Goal: Task Accomplishment & Management: Use online tool/utility

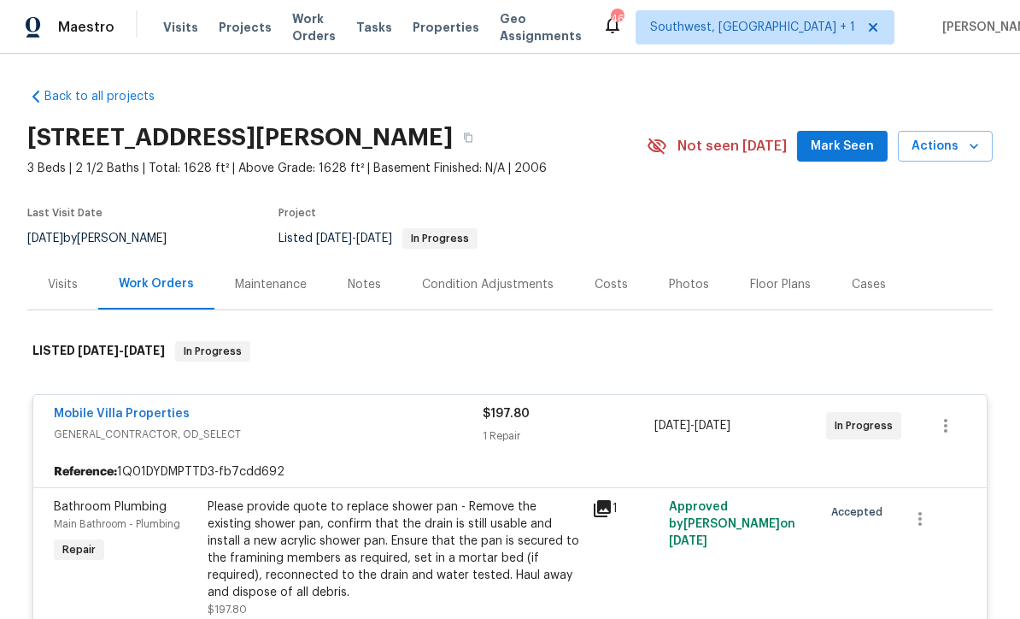
click at [229, 32] on span "Projects" at bounding box center [245, 27] width 53 height 17
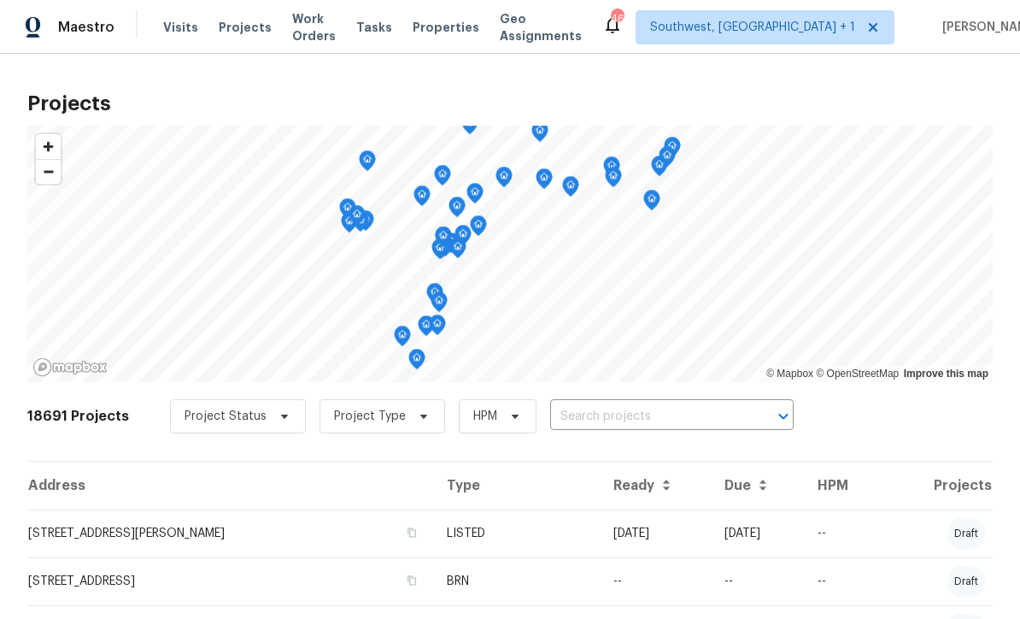
click at [663, 416] on input "text" at bounding box center [648, 416] width 196 height 26
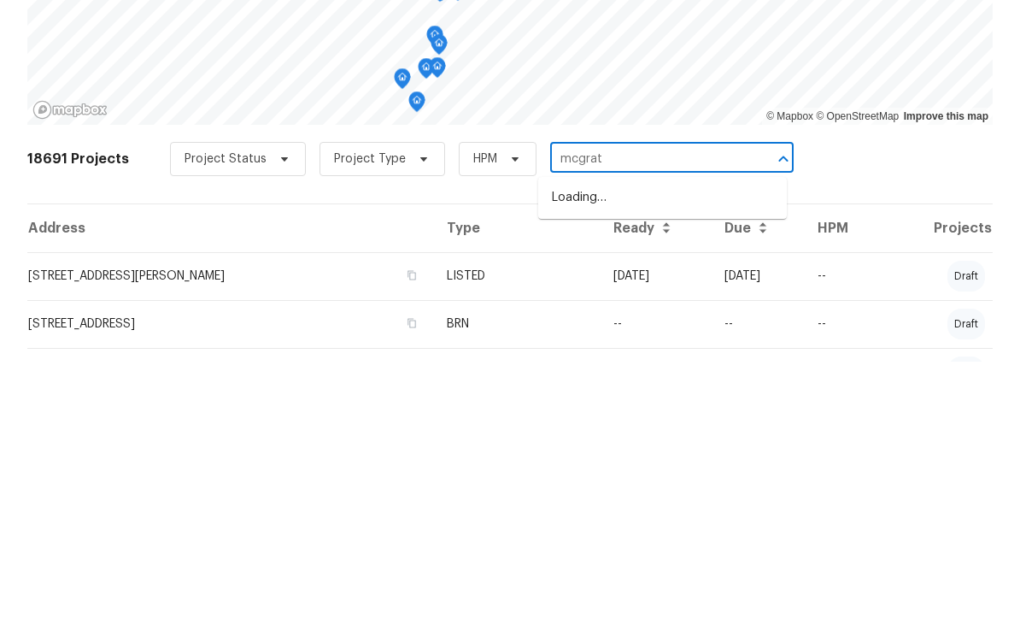
type input "[PERSON_NAME]"
click at [674, 441] on li "[STREET_ADDRESS][PERSON_NAME]" at bounding box center [662, 455] width 249 height 28
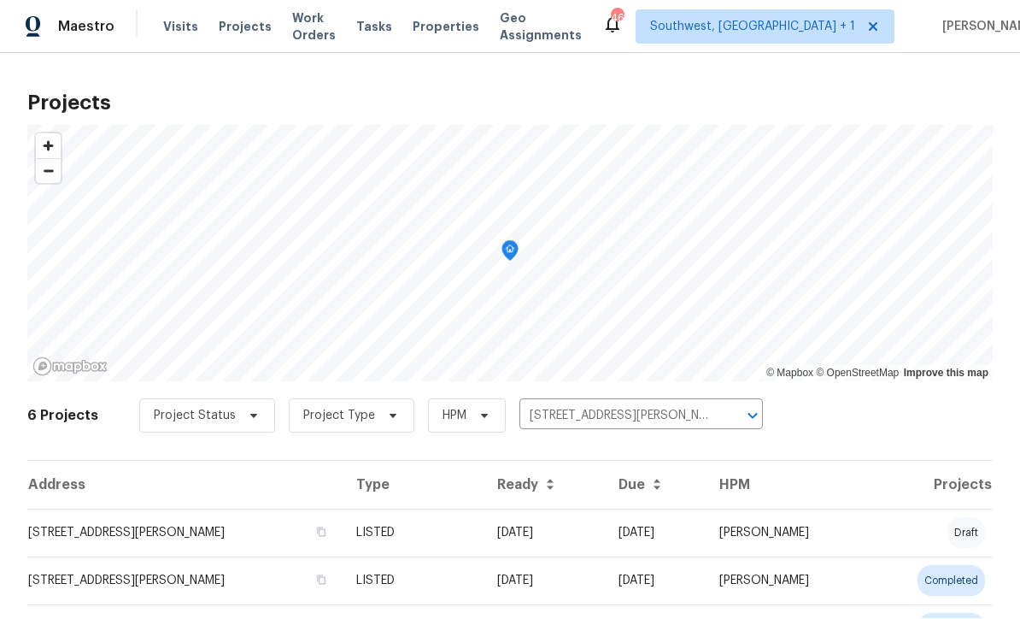
scroll to position [1, 0]
click at [560, 542] on td "[DATE]" at bounding box center [544, 533] width 121 height 48
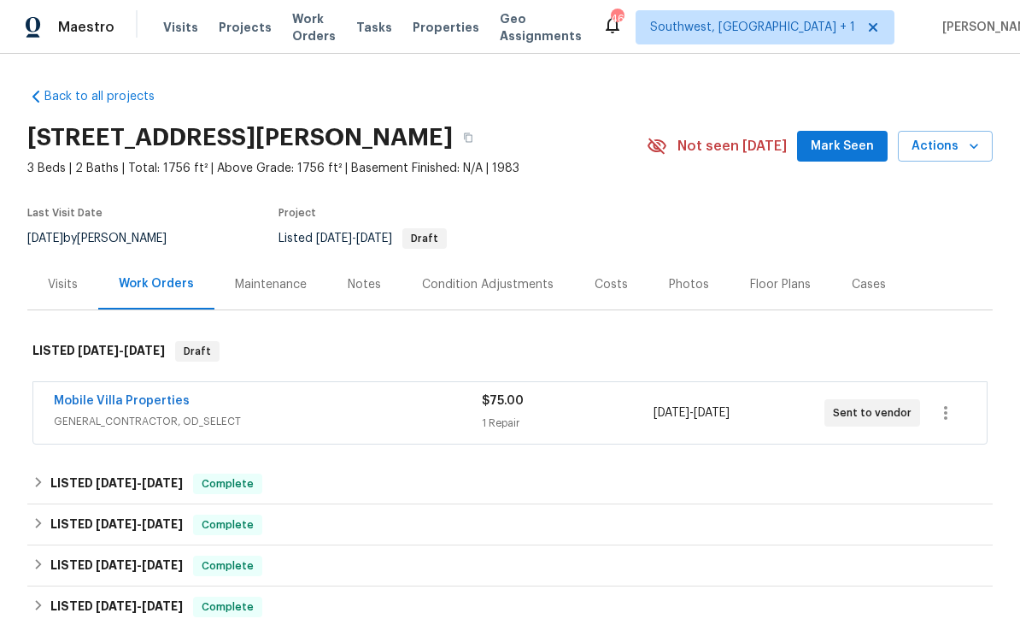
click at [75, 406] on link "Mobile Villa Properties" at bounding box center [122, 401] width 136 height 12
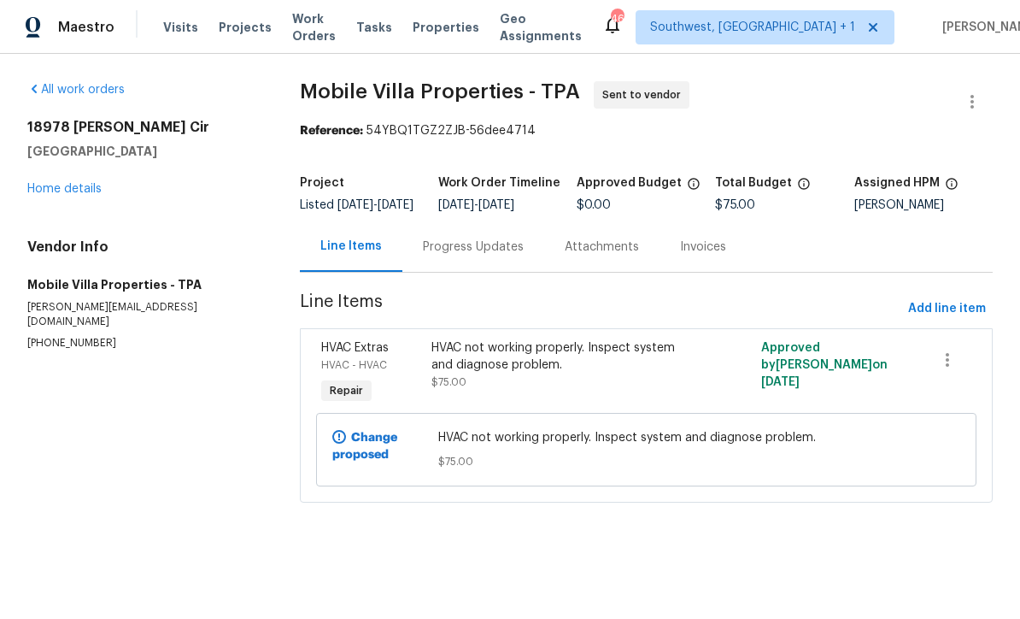
click at [490, 272] on div "Progress Updates" at bounding box center [473, 246] width 142 height 50
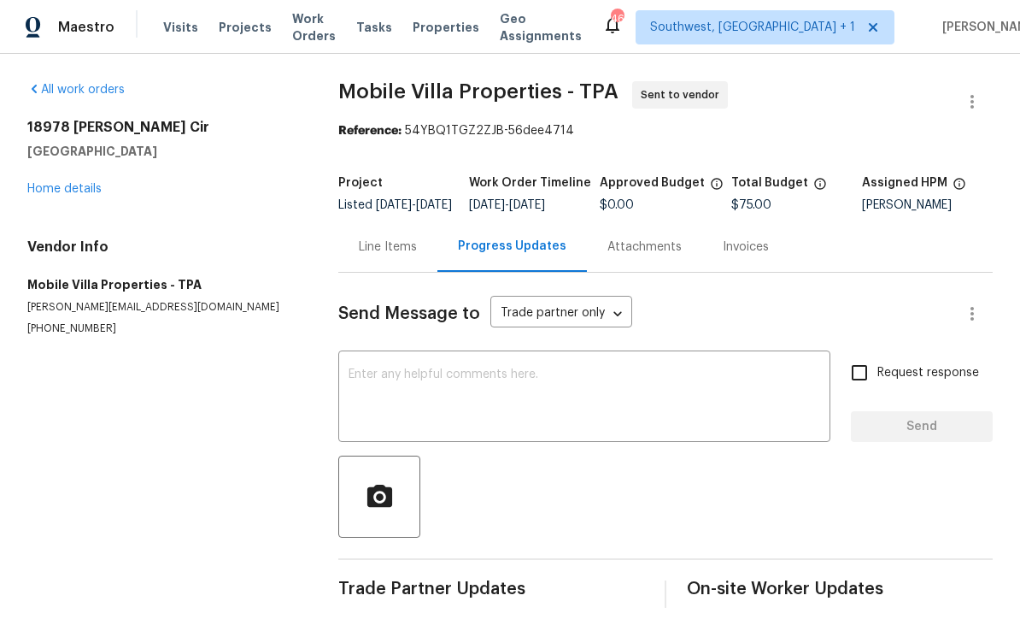
click at [512, 389] on textarea at bounding box center [585, 398] width 472 height 60
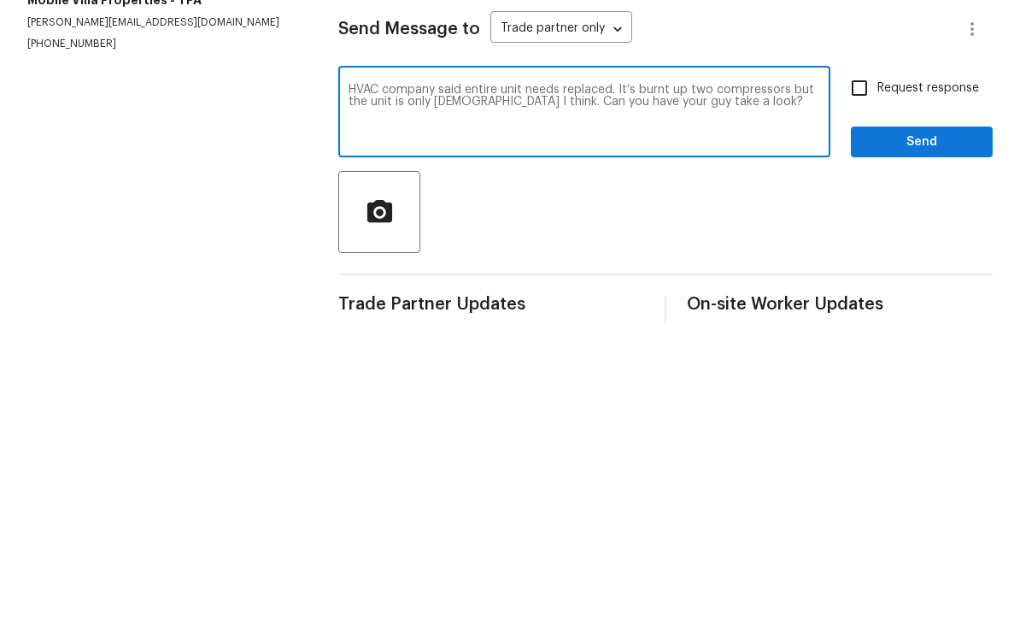
type textarea "HVAC company said entire unit needs replaced. It’s burnt up two compressors but…"
click at [864, 355] on input "Request response" at bounding box center [860, 373] width 36 height 36
checkbox input "true"
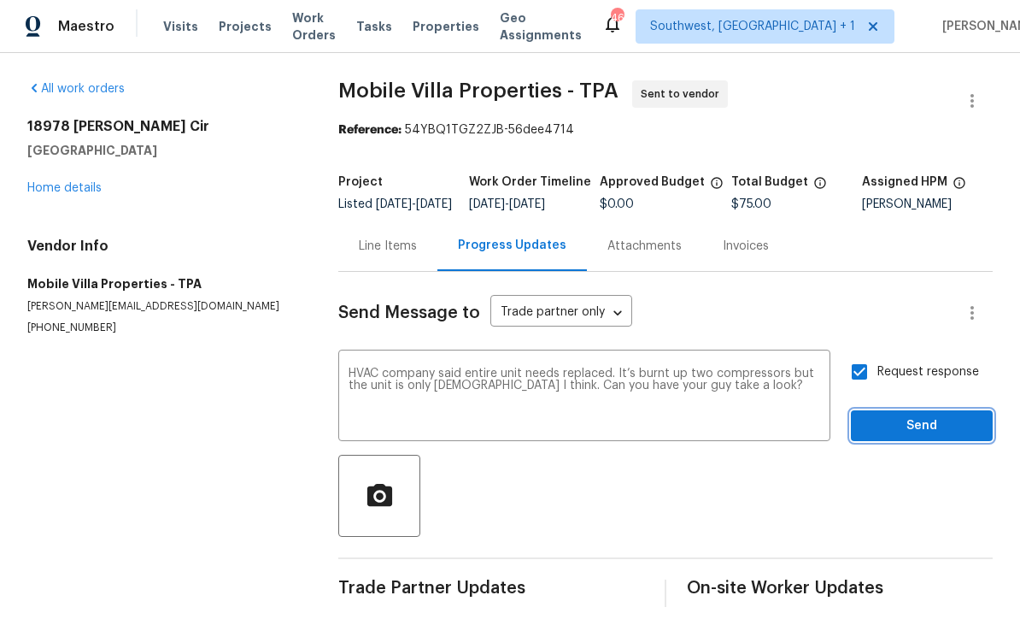
click at [895, 416] on span "Send" at bounding box center [922, 426] width 114 height 21
